Goal: Task Accomplishment & Management: Use online tool/utility

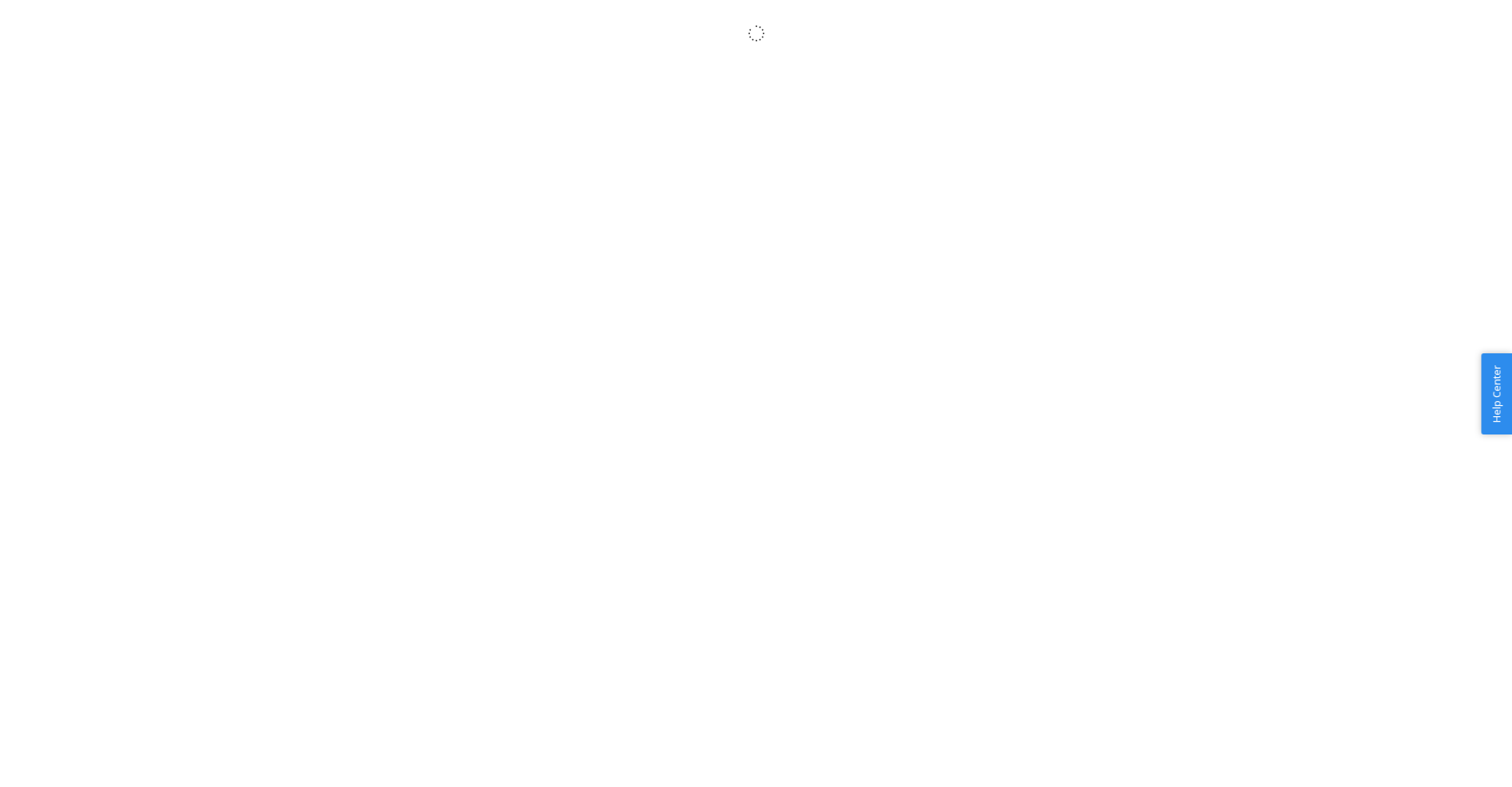
click at [841, 181] on body "× Help Center Username Get Started Inbounds Inventory Orders Billing Fast Tags …" at bounding box center [756, 411] width 1512 height 787
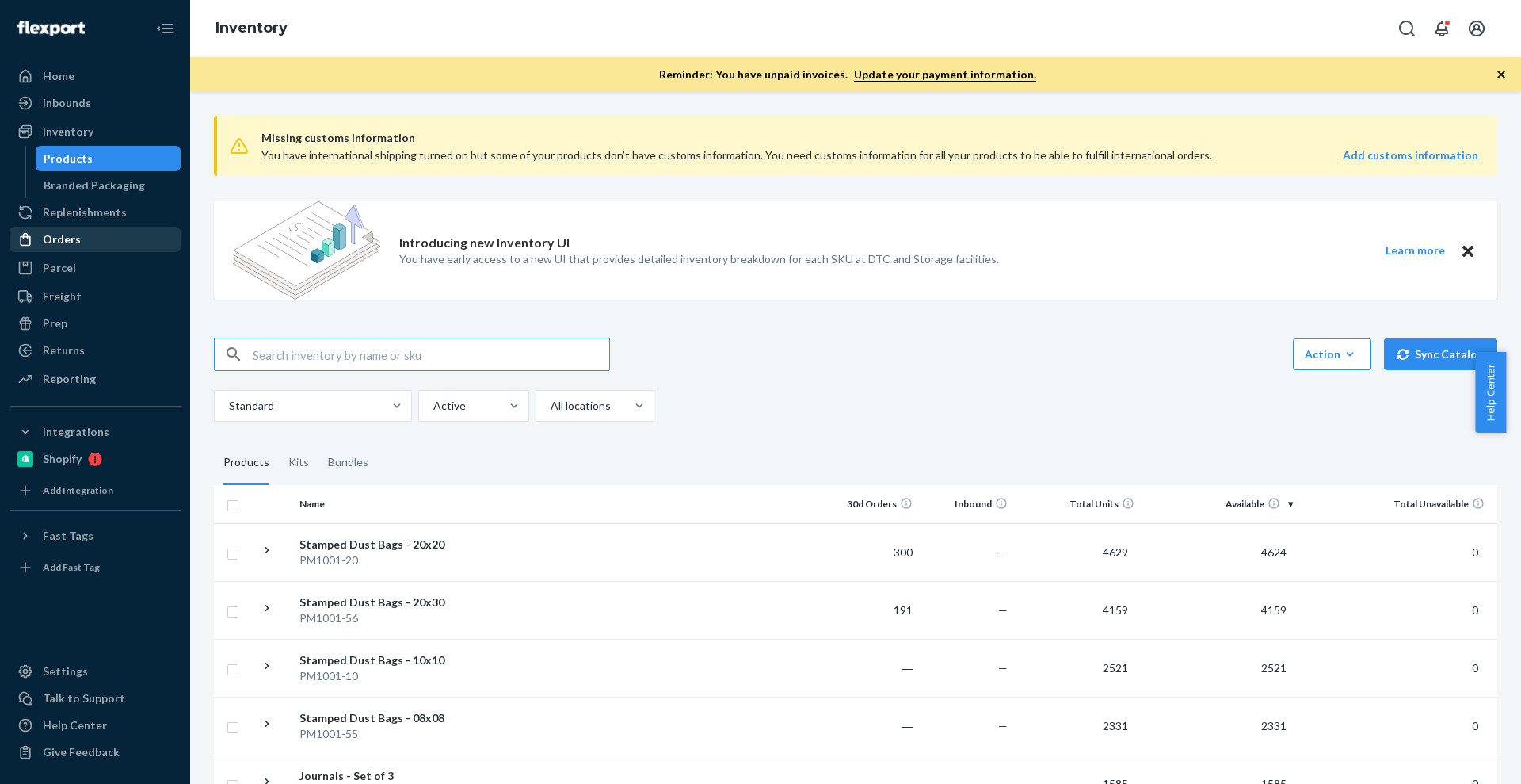
drag, startPoint x: 48, startPoint y: 218, endPoint x: 55, endPoint y: 244, distance: 26.9
click at [48, 218] on div "Replenishments" at bounding box center [84, 212] width 84 height 16
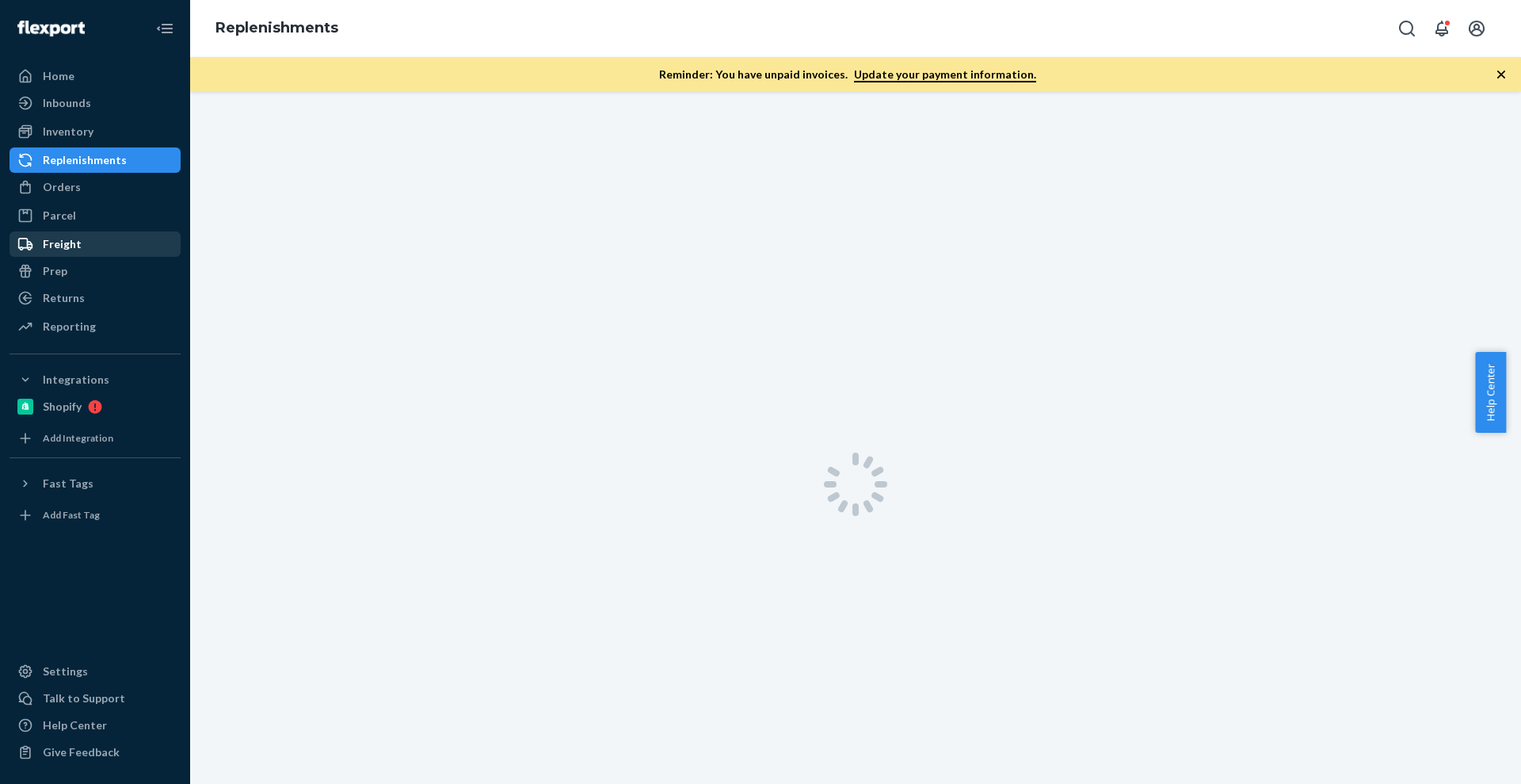
drag, startPoint x: 55, startPoint y: 244, endPoint x: 67, endPoint y: 244, distance: 12.0
click at [55, 244] on ul "Home Inbounds Shipping Plans Problems Inventory Products Branded Packaging Repl…" at bounding box center [95, 202] width 172 height 277
click at [90, 187] on div "Orders" at bounding box center [95, 188] width 168 height 23
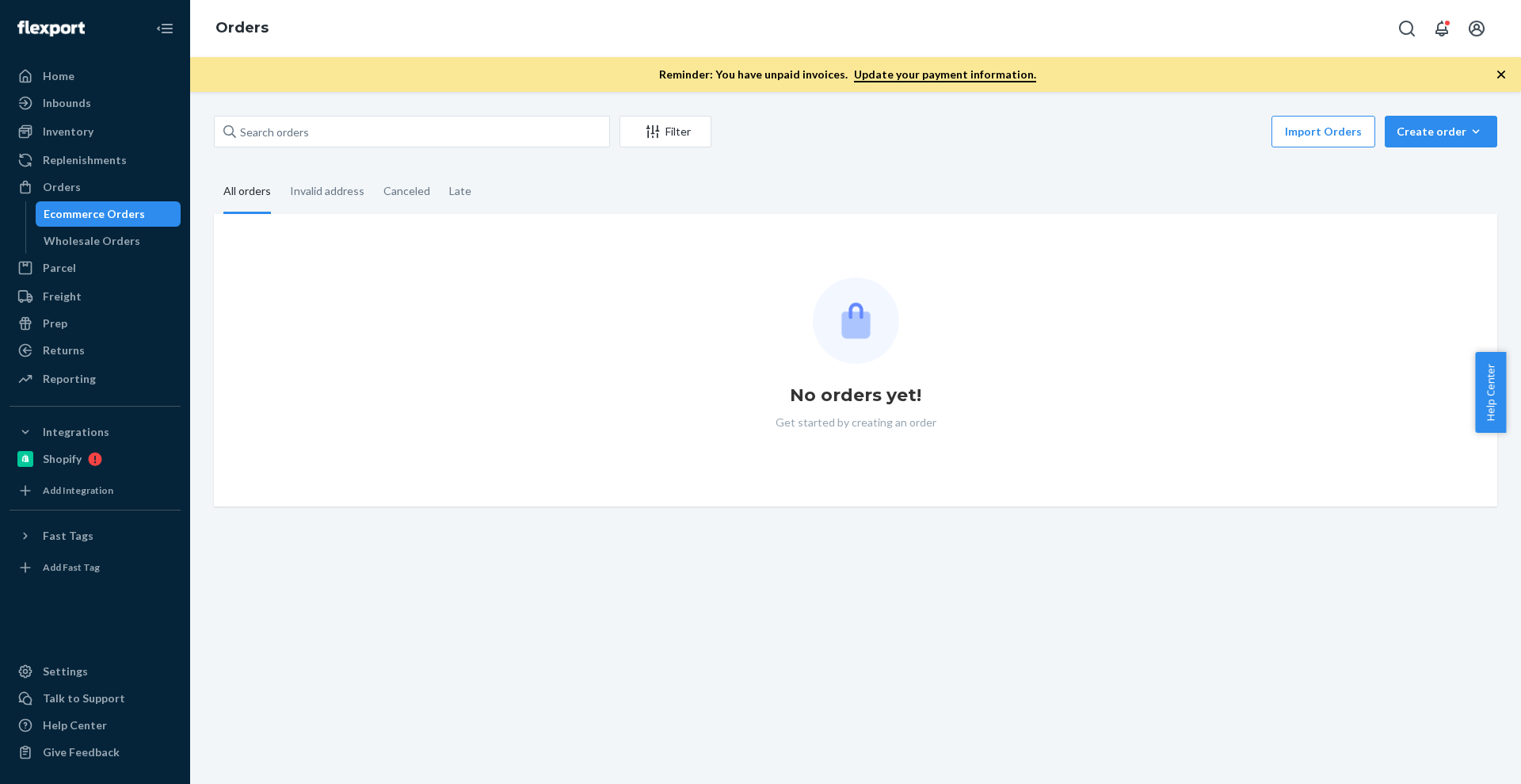
drag, startPoint x: 353, startPoint y: 162, endPoint x: 356, endPoint y: 144, distance: 18.2
click at [354, 153] on div "Filter Import Orders Create order Ecommerce order Removal order All orders Inva…" at bounding box center [855, 311] width 1307 height 390
click at [356, 144] on input "text" at bounding box center [412, 132] width 396 height 32
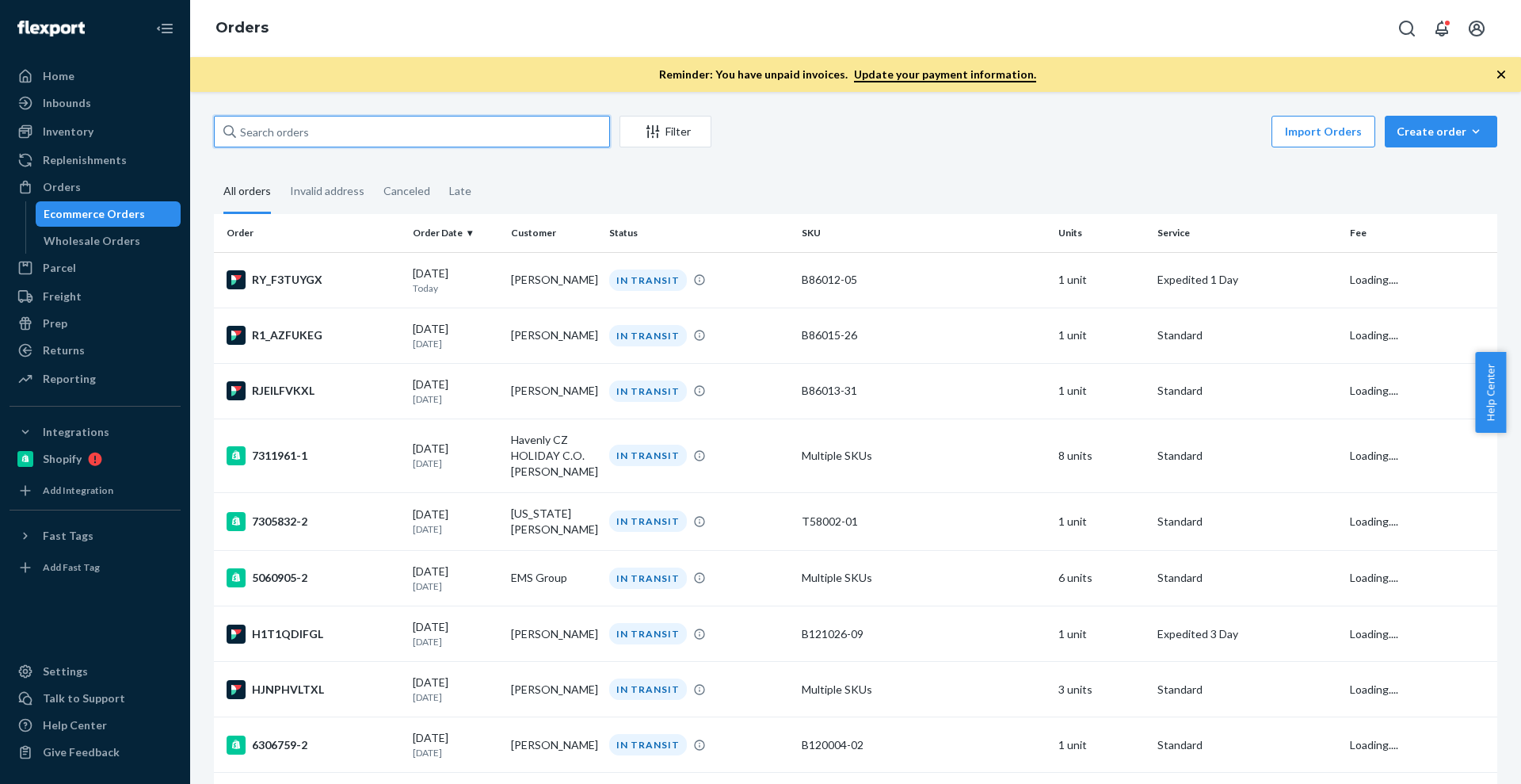
paste input "784 Central Avenue"
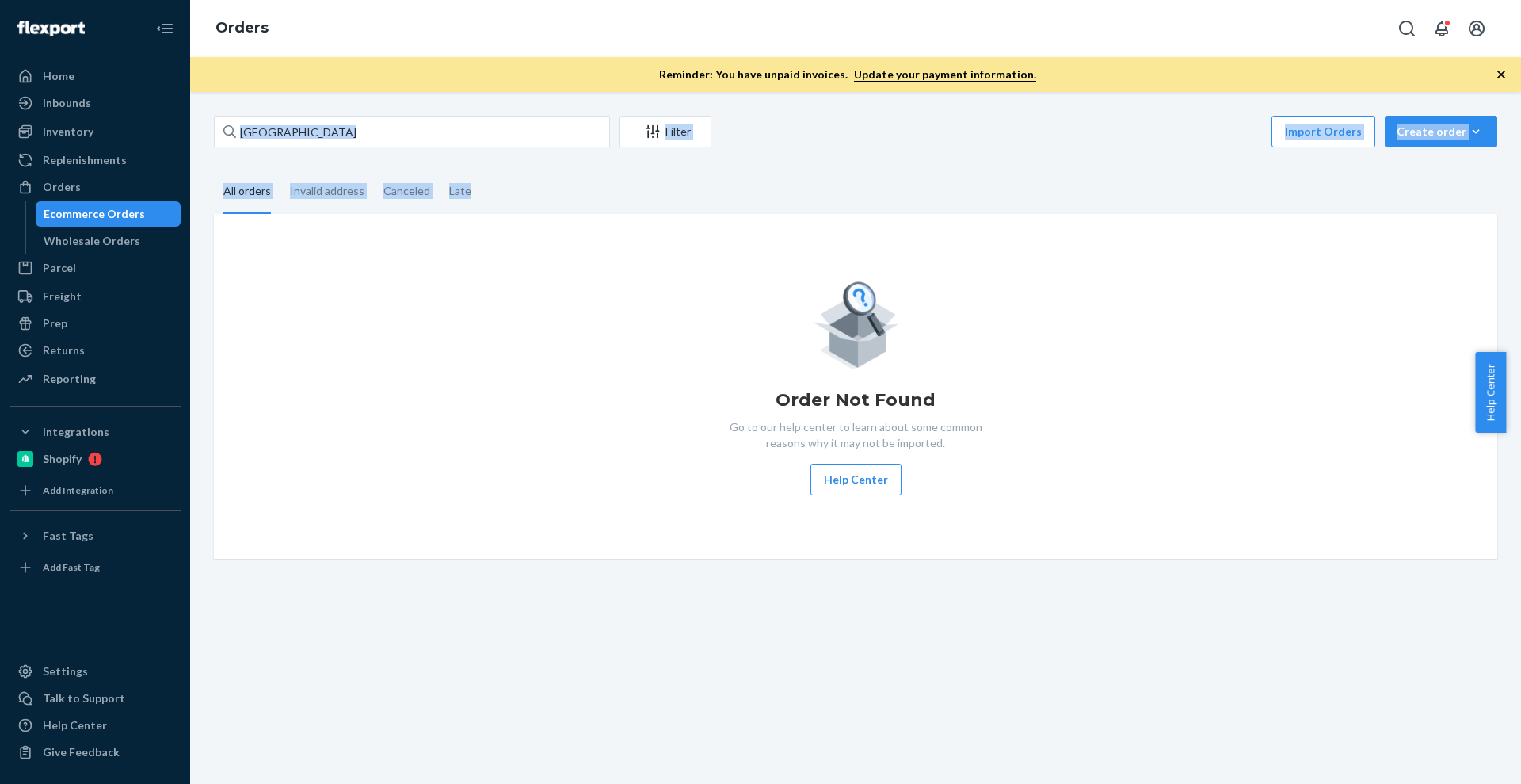
click at [541, 150] on div "784 Central Avenue Filter Import Orders Create order Ecommerce order Removal or…" at bounding box center [855, 337] width 1307 height 443
click at [546, 141] on input "784 Central Avenue" at bounding box center [412, 132] width 396 height 32
paste input "Heather Bigos"
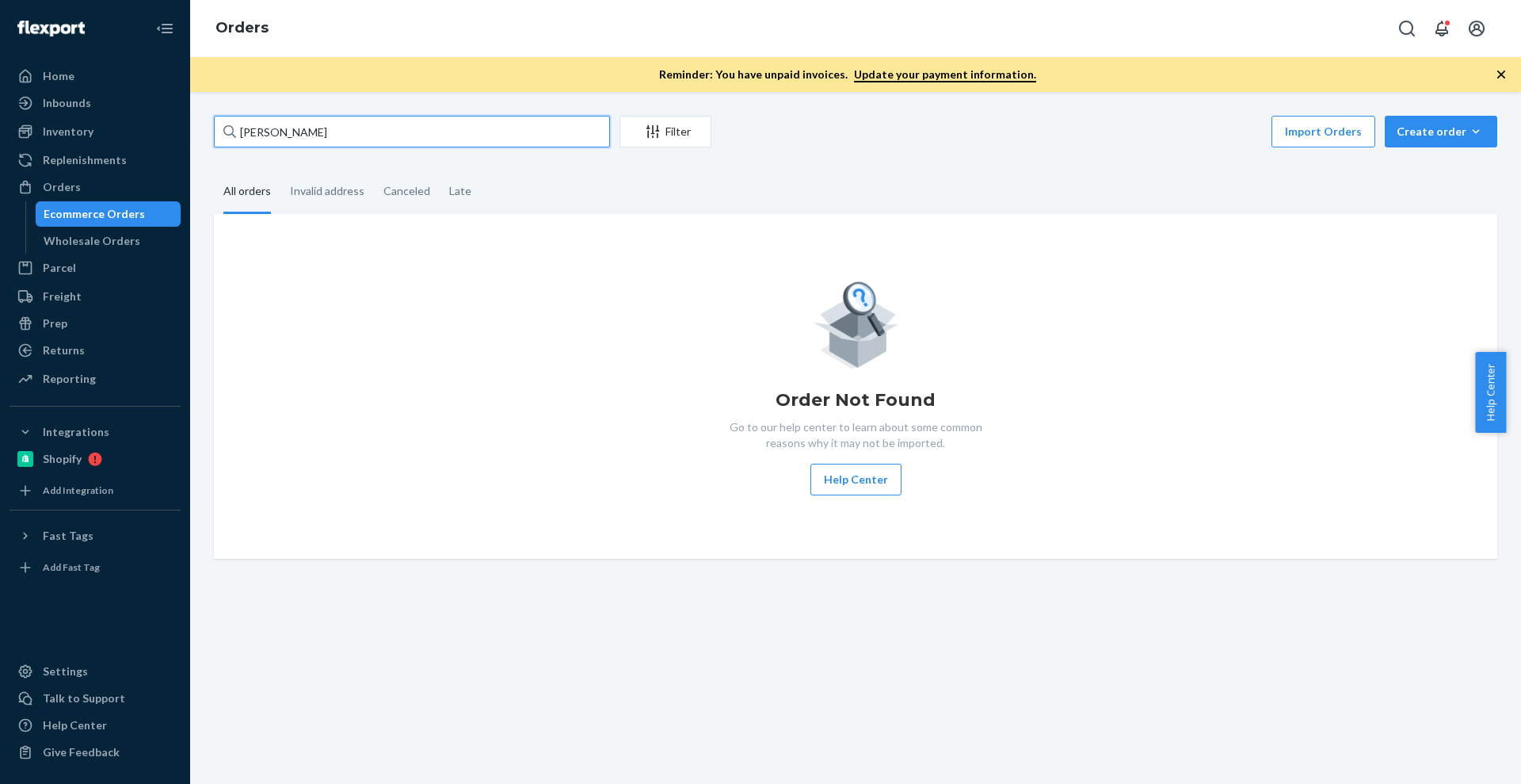
click at [499, 122] on input "Heather Bigos" at bounding box center [412, 132] width 396 height 32
paste input "Dermatology and Skin Health"
click at [495, 146] on input "Dermatology and Skin Health" at bounding box center [412, 132] width 396 height 32
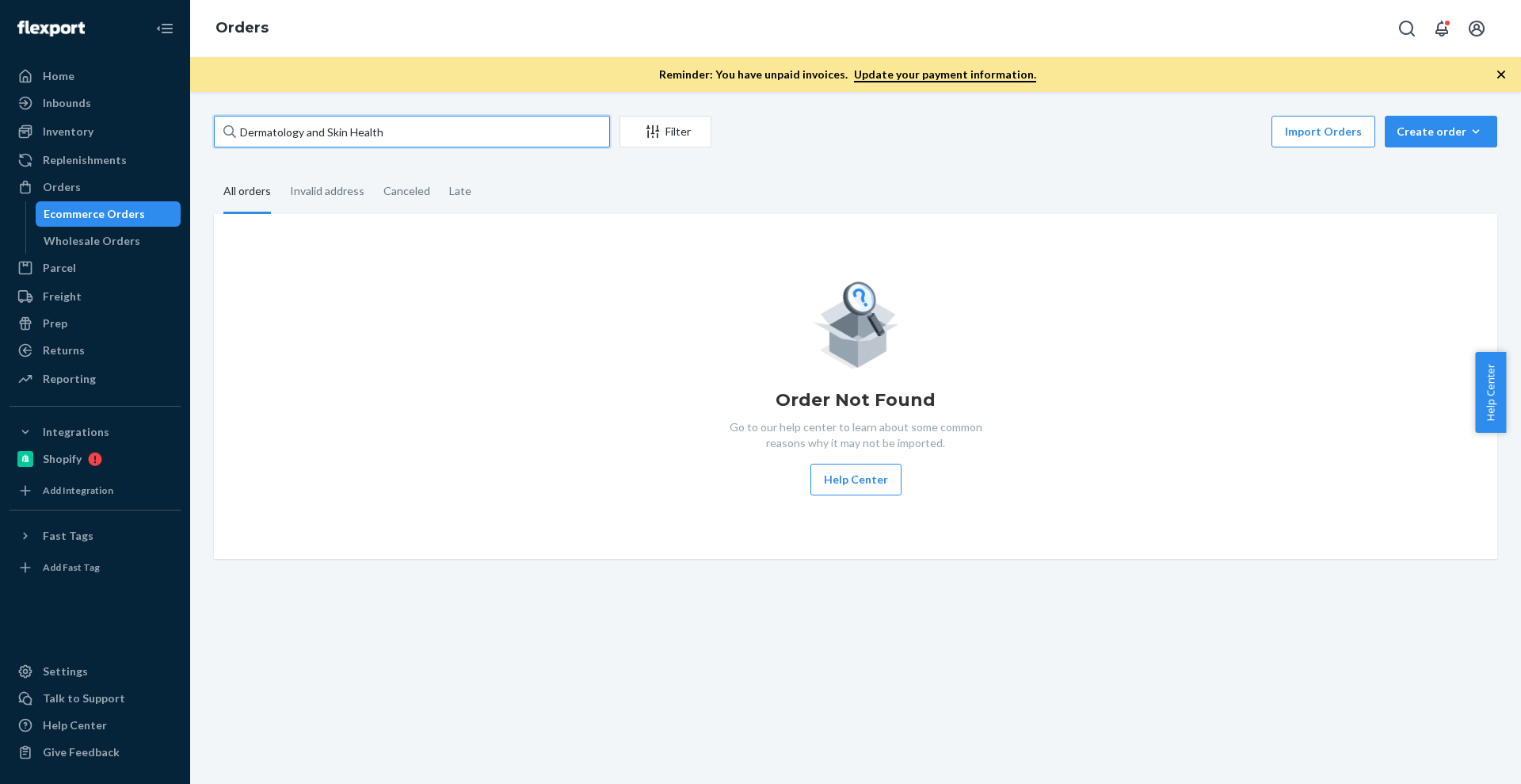
click at [495, 146] on input "Dermatology and Skin Health" at bounding box center [412, 132] width 396 height 32
paste input "10214 Texas Sage Way"
type input "10214 Texas Sage Way"
